Goal: Task Accomplishment & Management: Manage account settings

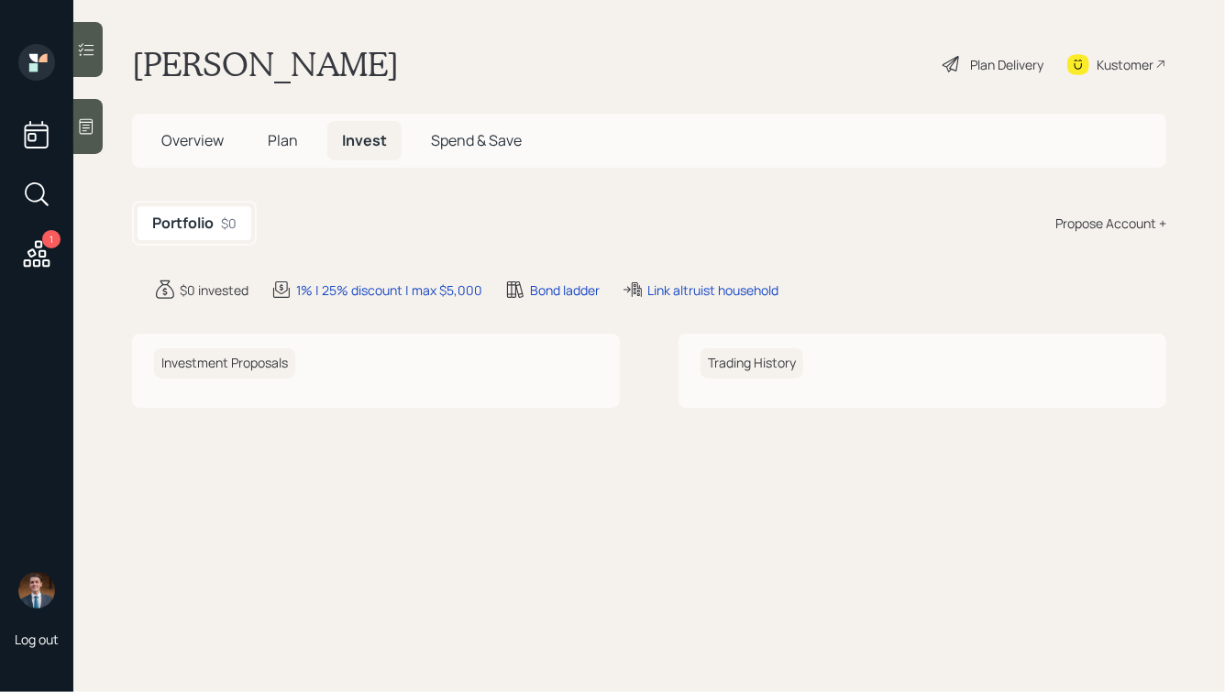
click at [285, 136] on span "Plan" at bounding box center [283, 140] width 30 height 20
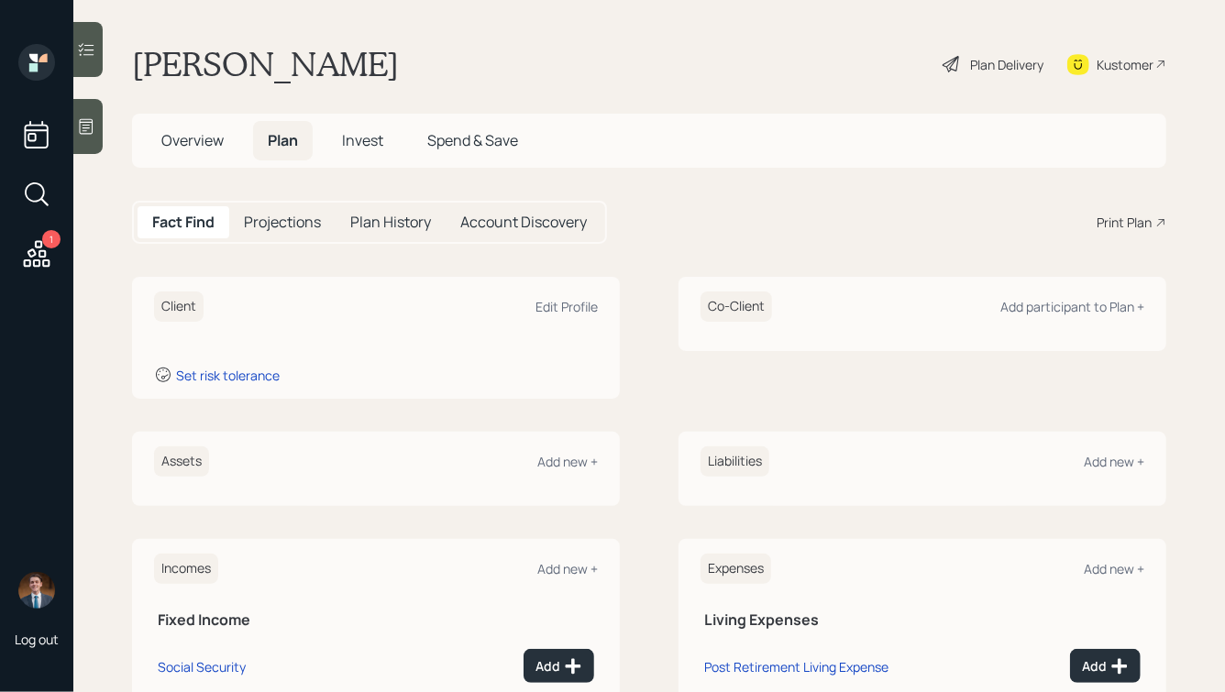
click at [538, 227] on h5 "Account Discovery" at bounding box center [523, 222] width 126 height 17
